Goal: Check status: Check status

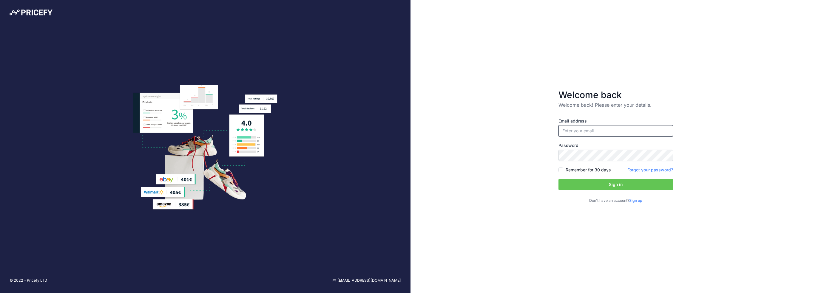
type input "[PERSON_NAME][EMAIL_ADDRESS][DOMAIN_NAME]"
click at [606, 184] on button "Sign in" at bounding box center [616, 184] width 115 height 11
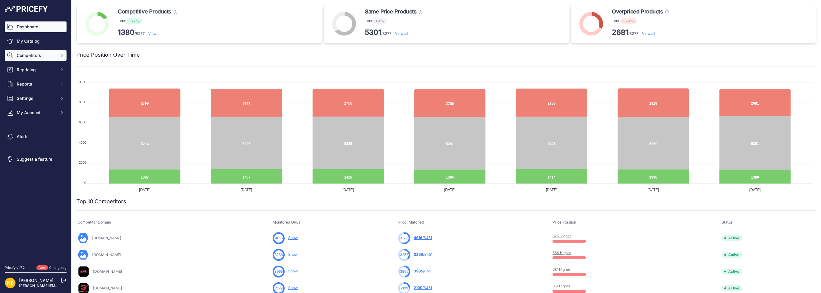
click at [61, 57] on icon "Sidebar" at bounding box center [61, 55] width 5 height 5
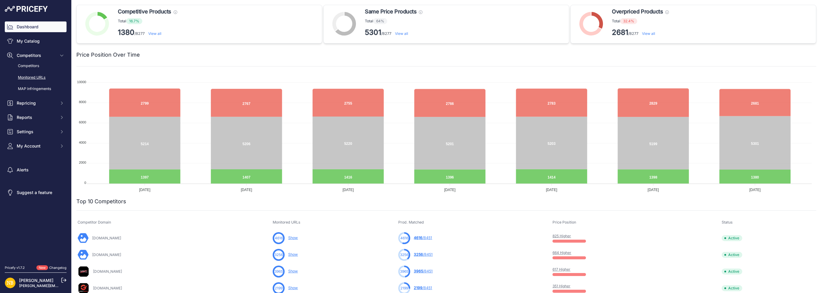
click at [43, 75] on link "Monitored URLs" at bounding box center [36, 78] width 62 height 10
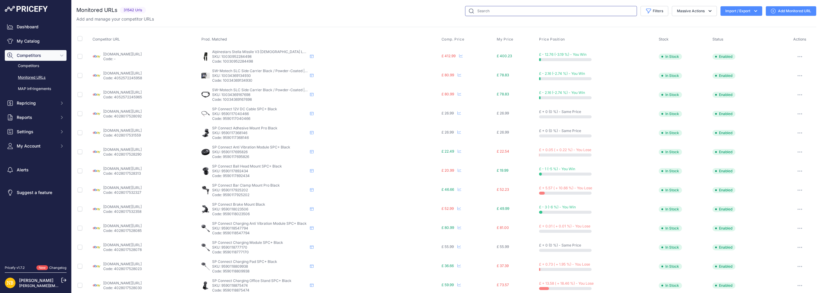
paste input "RST Tractech Evo 3 Sport CE Boots Black / Black"
type input "RST Tractech Evo 3 Sport CE Boots Black / Black"
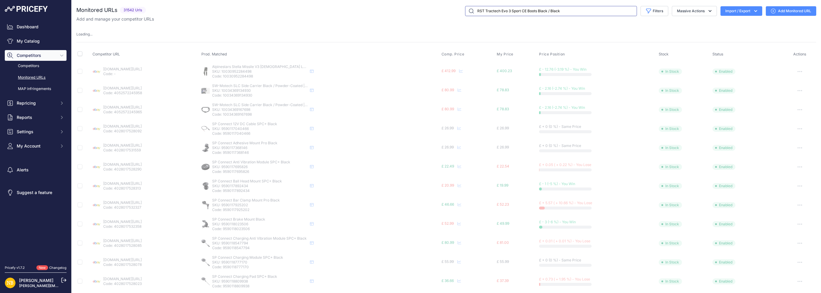
click at [591, 13] on input "RST Tractech Evo 3 Sport CE Boots Black / Black" at bounding box center [551, 11] width 172 height 10
click at [466, 12] on input "RST Tractech Evo 3 Sport CE Boots Black / Black" at bounding box center [551, 11] width 172 height 10
click at [558, 11] on input "RST Tractech Evo 3 Sport CE Boots Black / Black" at bounding box center [551, 11] width 172 height 10
click at [550, 11] on input "RST Tractech Evo 3 Sport CE Boots Black / Black" at bounding box center [551, 11] width 172 height 10
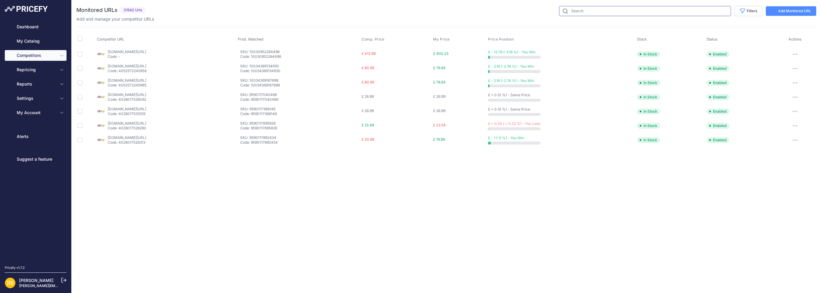
click at [584, 13] on input "text" at bounding box center [645, 11] width 172 height 10
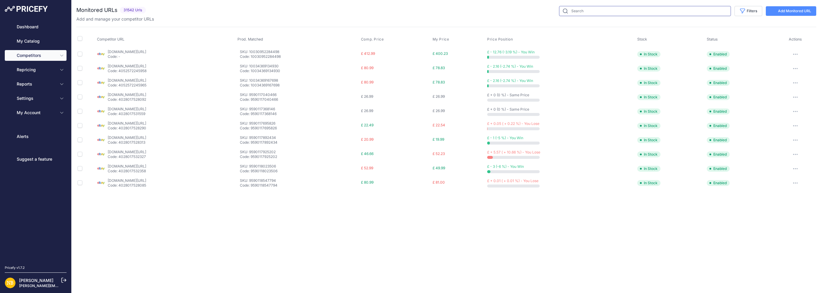
paste input "RST Tractech Evo 3 Sport CE Boots Black / Black"
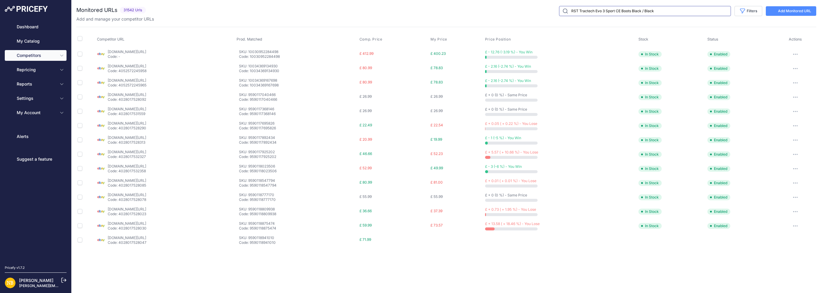
type input "RST Tractech Evo 3 Sport CE Boots Black / Black"
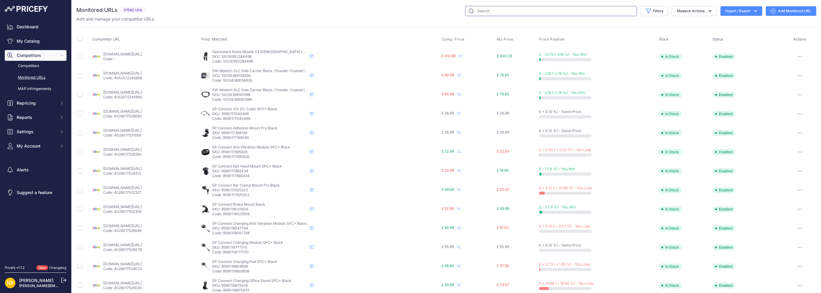
paste input "RST Tractech Evo 3 Sport CE Boots Black / Black"
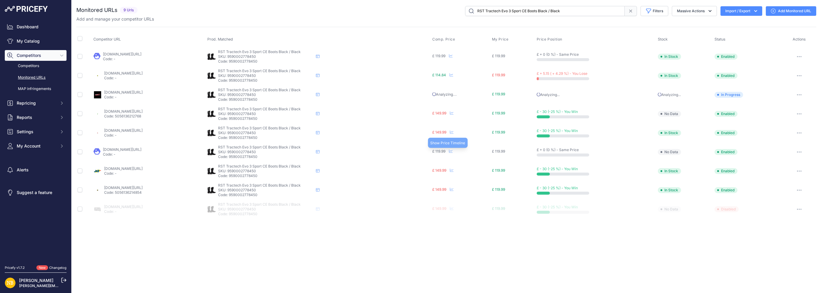
click at [453, 150] on icon at bounding box center [451, 152] width 4 height 4
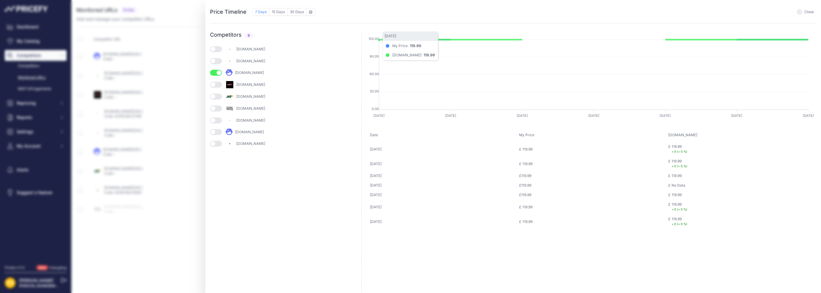
click at [217, 49] on button "button" at bounding box center [216, 49] width 12 height 6
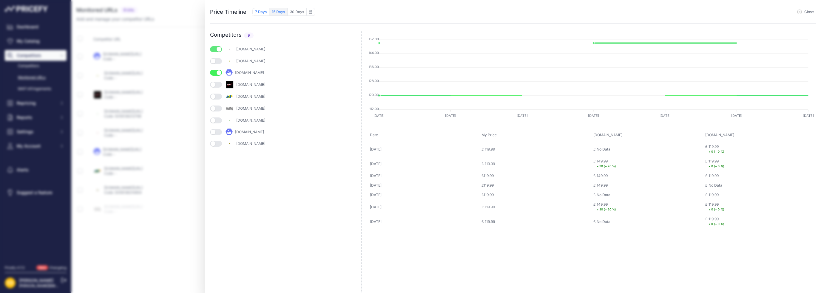
click at [281, 12] on button "15 Days" at bounding box center [279, 12] width 18 height 8
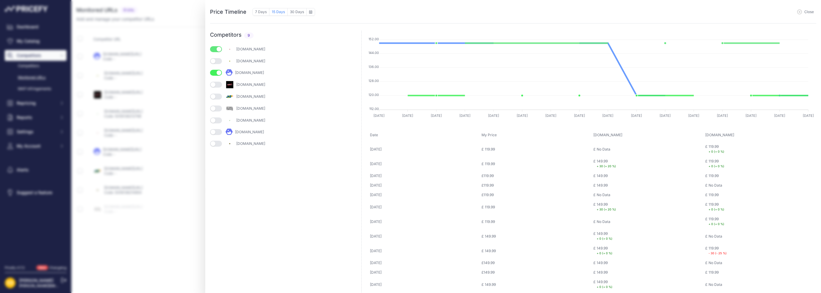
click at [214, 49] on button "button" at bounding box center [216, 49] width 12 height 6
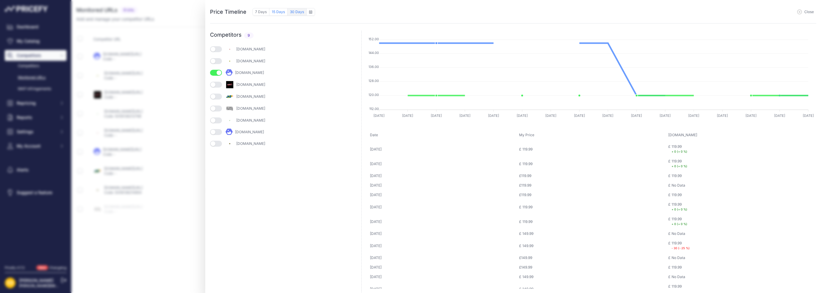
click at [295, 14] on button "30 Days" at bounding box center [297, 12] width 19 height 8
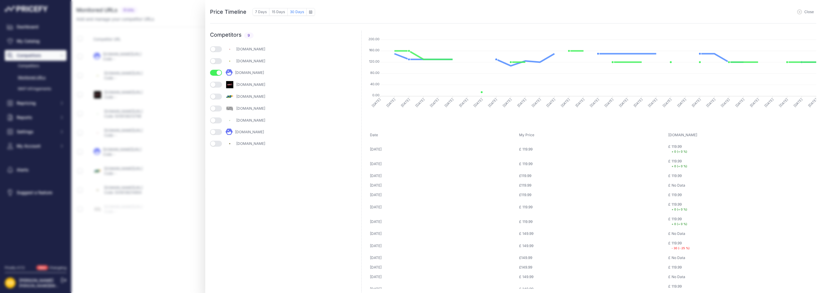
click at [218, 61] on button "button" at bounding box center [216, 61] width 12 height 6
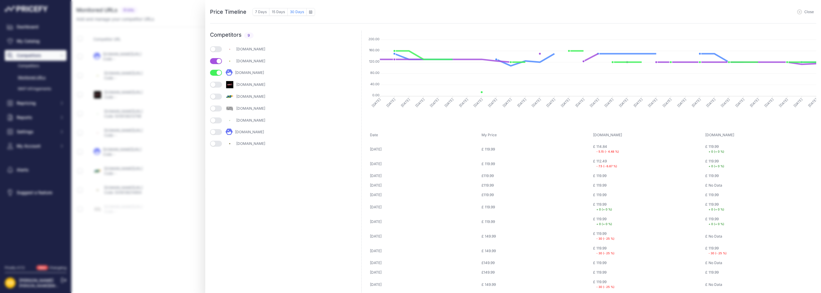
click at [809, 12] on span "Close" at bounding box center [810, 12] width 10 height 5
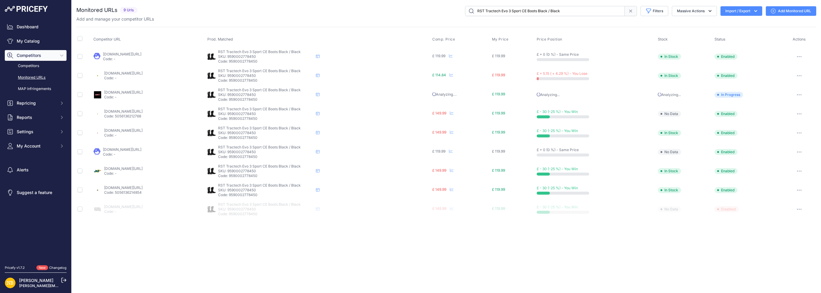
click at [139, 170] on div "jsaccessories.co.uk/product/rst-tractech-evo-iii-2101-boots-black-33200?prirule…" at bounding box center [123, 172] width 39 height 10
click at [139, 167] on link "jsaccessories.co.uk/product/rst-tractech-evo-iii-2101-boots-black-33200?prirule…" at bounding box center [123, 169] width 39 height 4
click at [117, 71] on link "gearchangeonline.com/products/rst-tractech-evo-iii-3-ce-boots-black?prirule_jds…" at bounding box center [123, 73] width 39 height 4
click at [117, 91] on link "infinitymotorcycles.com/product/rst-tractech-evo-3-sport-ce-boots/black?prirule…" at bounding box center [123, 92] width 39 height 4
click at [117, 53] on link "sportsbikeshop.co.uk/motorcycle_parts/content_prod/366510?prirule_jdsnikfkfjsd=…" at bounding box center [122, 54] width 39 height 4
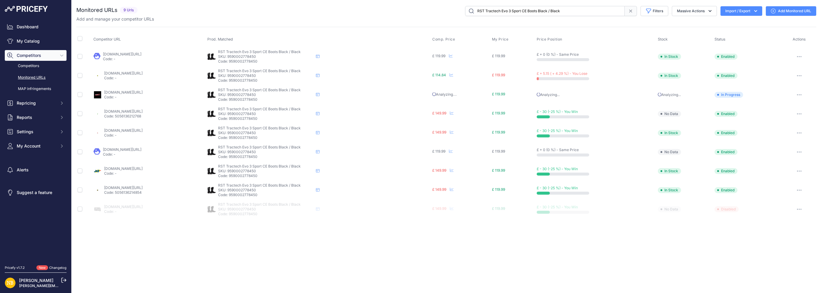
click at [136, 149] on link "helmetcity.co.uk/rst-tractech-evo-3-ce-boots-black/?prirule_jdsnikfkfjsd=1692" at bounding box center [122, 149] width 39 height 4
click at [453, 74] on icon at bounding box center [452, 75] width 4 height 4
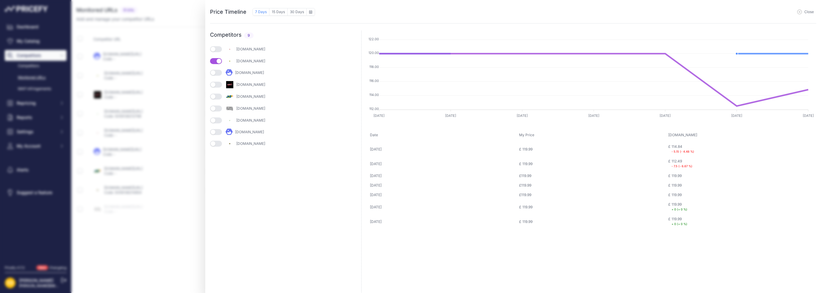
click at [217, 73] on button "button" at bounding box center [216, 73] width 12 height 6
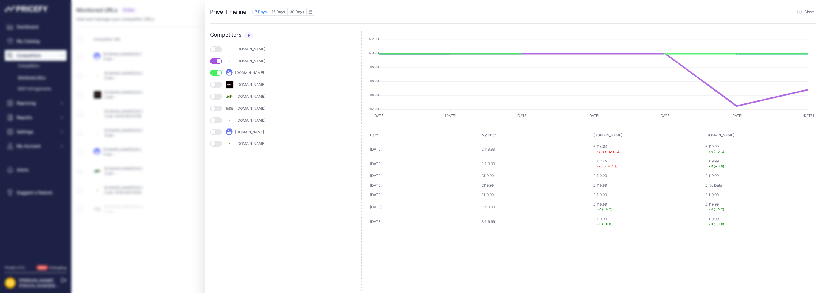
click at [214, 61] on button "button" at bounding box center [216, 61] width 12 height 6
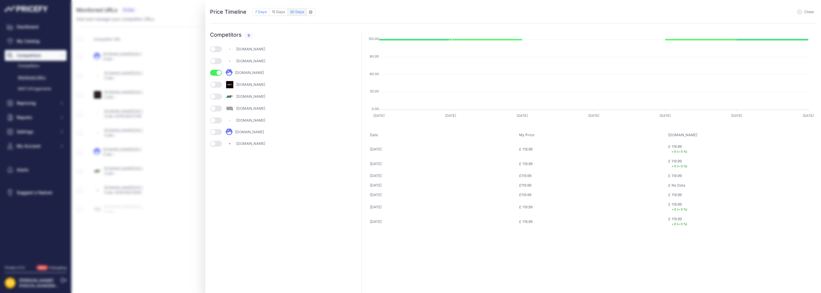
click at [295, 14] on button "30 Days" at bounding box center [297, 12] width 19 height 8
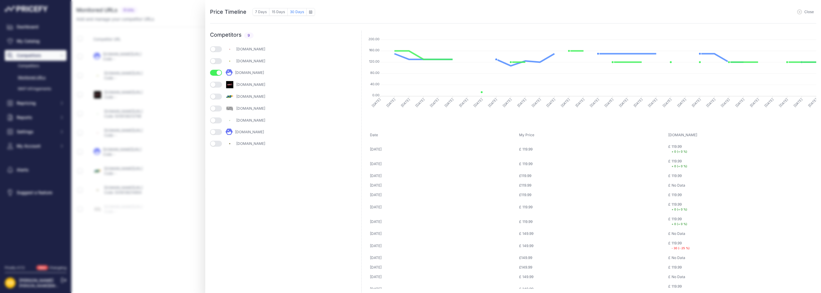
click at [805, 12] on span "Close" at bounding box center [810, 12] width 10 height 5
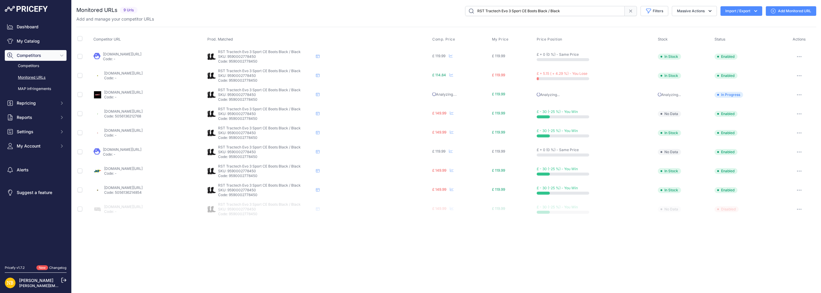
click at [501, 12] on input "RST Tractech Evo 3 Sport CE Boots Black / Black" at bounding box center [545, 11] width 160 height 10
paste input "S1 CE Leather Jacket Black / Black / White"
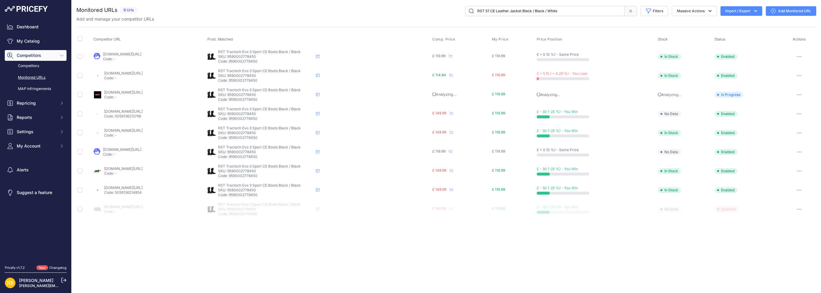
type input "RST S1 CE Leather Jacket Black / Black / White"
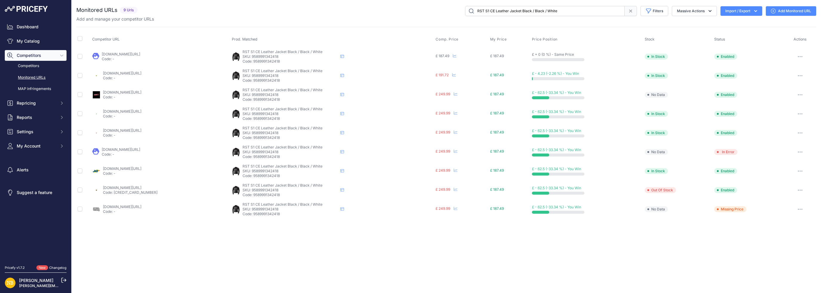
click at [139, 53] on link "sportsbikeshop.co.uk/motorcycle_parts/content_prod/552499?prirule_jdsnikfkfjsd=…" at bounding box center [121, 54] width 39 height 4
click at [457, 55] on icon at bounding box center [455, 55] width 4 height 3
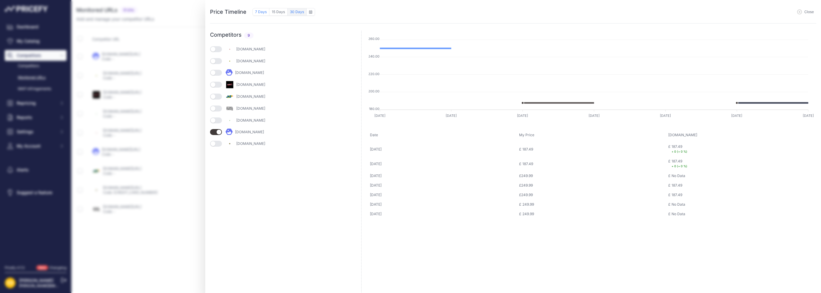
click at [295, 12] on button "30 Days" at bounding box center [297, 12] width 19 height 8
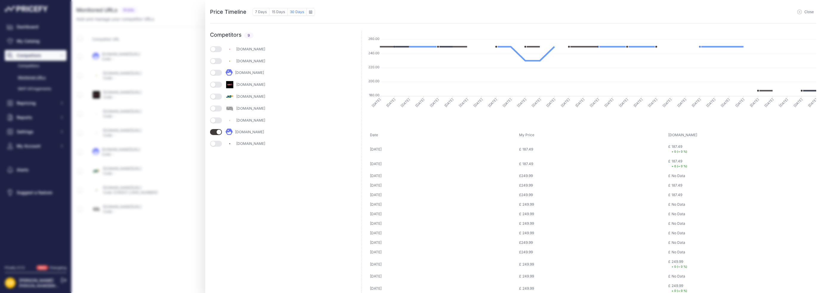
click at [218, 61] on button "button" at bounding box center [216, 61] width 12 height 6
